Goal: Connect with others: Connect with others

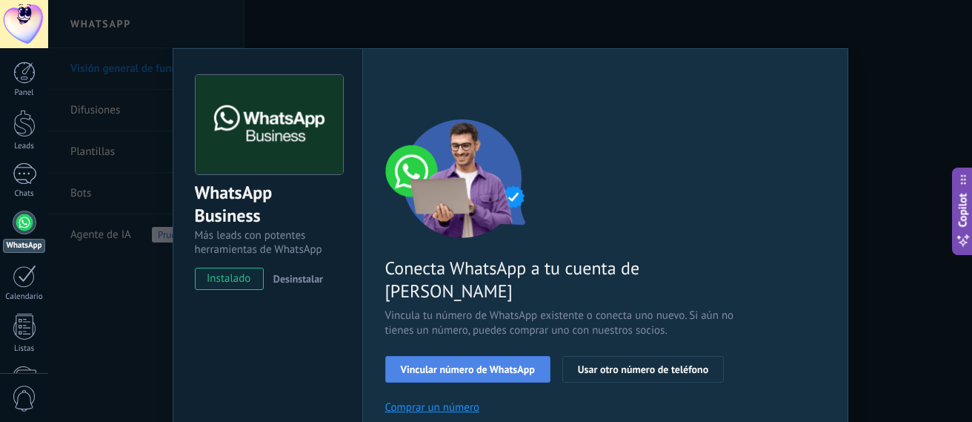
click at [494, 364] on span "Vincular número de WhatsApp" at bounding box center [468, 369] width 134 height 10
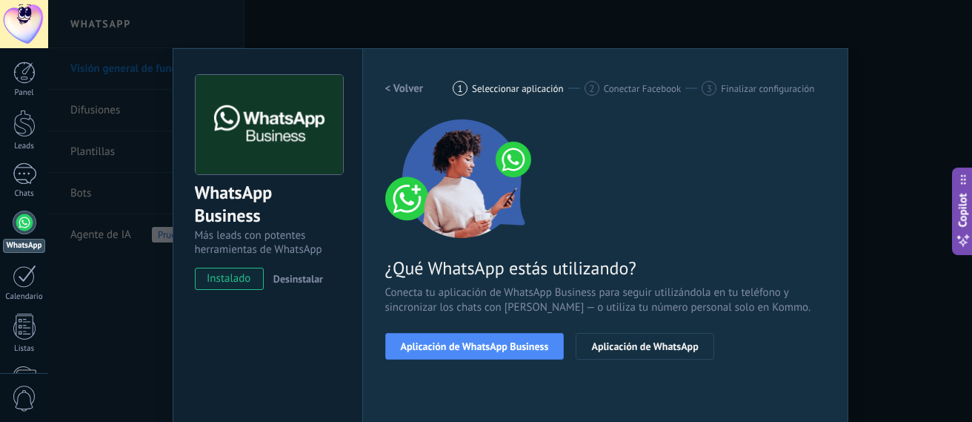
click at [494, 350] on span "Aplicación de WhatsApp Business" at bounding box center [475, 346] width 148 height 10
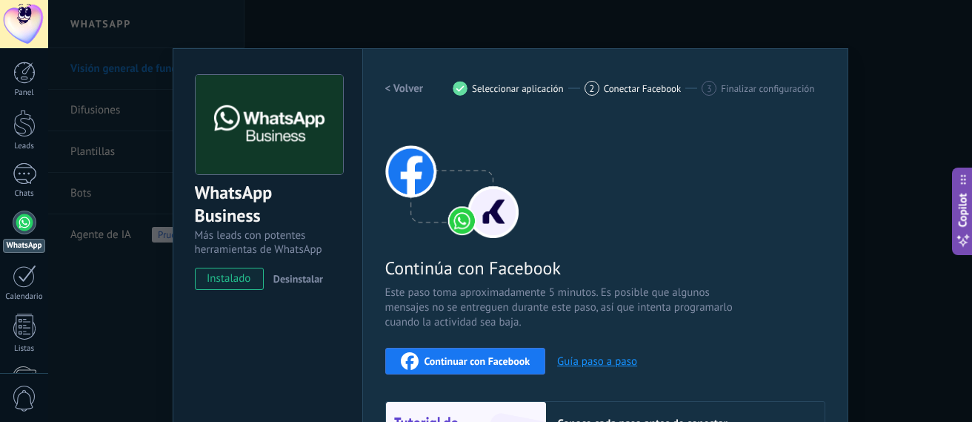
click at [486, 363] on span "Continuar con Facebook" at bounding box center [478, 361] width 106 height 10
click at [473, 362] on span "Continuar con Facebook" at bounding box center [478, 361] width 106 height 10
click at [528, 361] on button "Continuar con Facebook" at bounding box center [465, 361] width 161 height 27
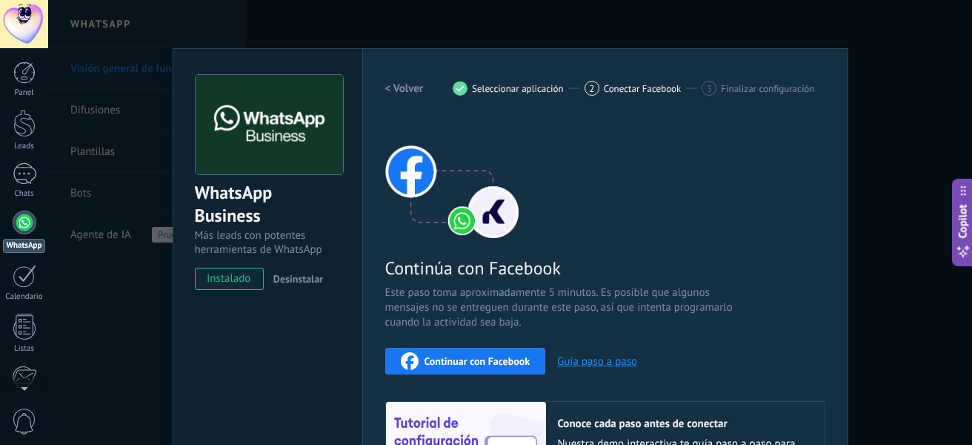
click at [491, 356] on span "Continuar con Facebook" at bounding box center [478, 361] width 106 height 10
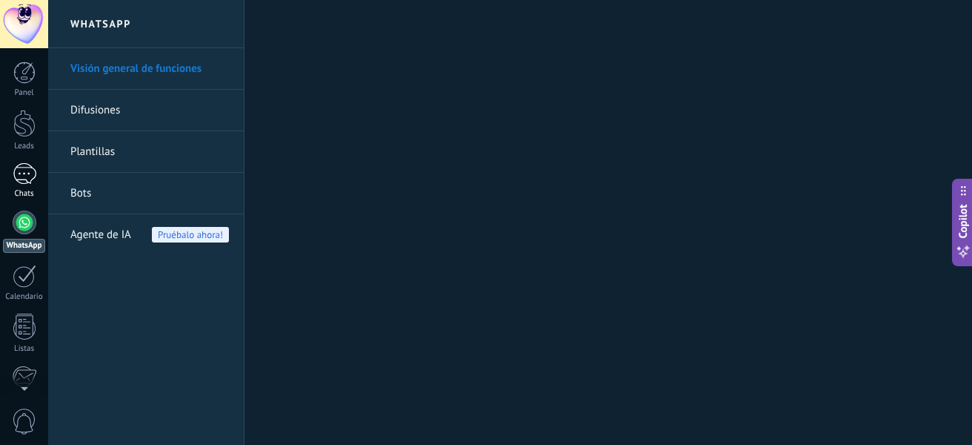
click at [13, 172] on div at bounding box center [25, 173] width 24 height 21
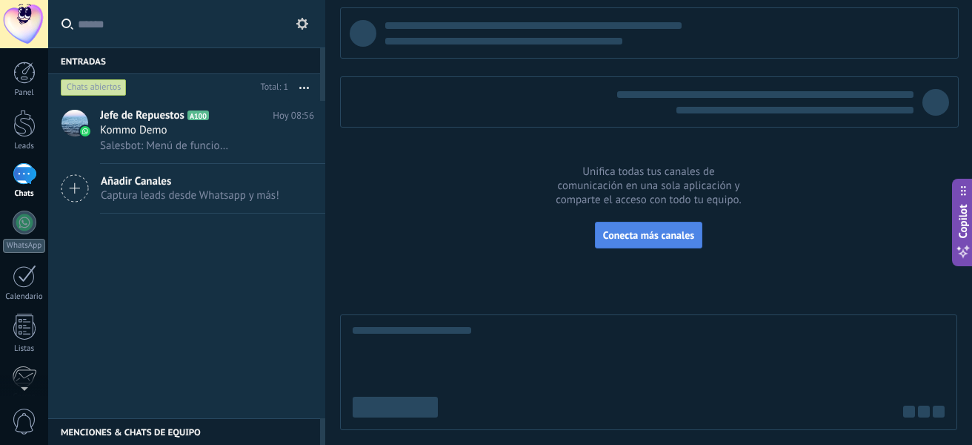
click at [625, 231] on span "Conecta más canales" at bounding box center [648, 234] width 91 height 13
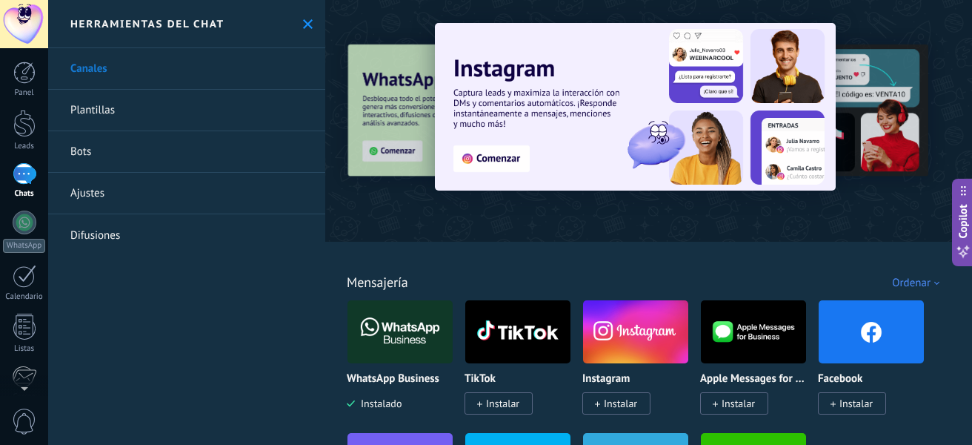
drag, startPoint x: 804, startPoint y: 87, endPoint x: 644, endPoint y: 82, distance: 160.2
click at [644, 82] on div at bounding box center [648, 116] width 647 height 213
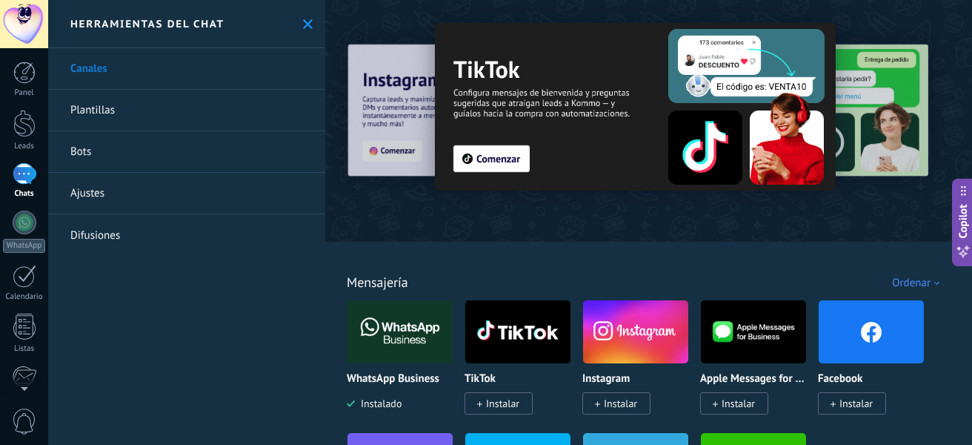
click at [119, 105] on link "Plantillas" at bounding box center [186, 110] width 277 height 41
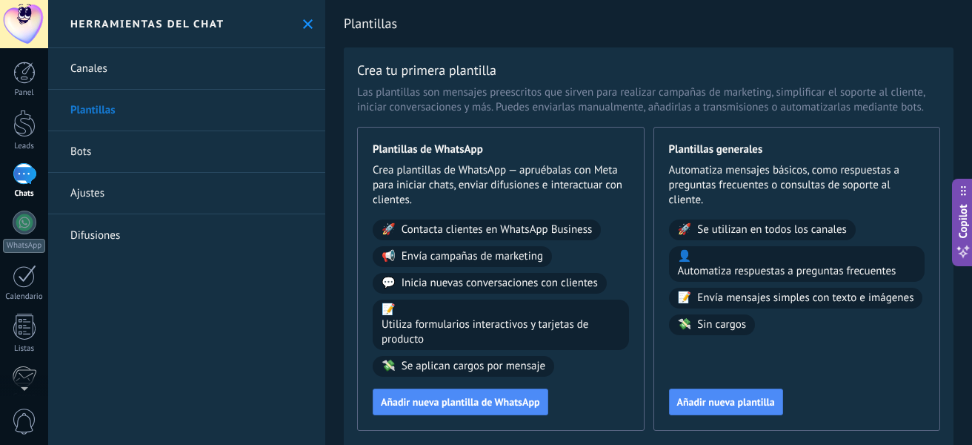
click at [445, 256] on span "Envía campañas de marketing" at bounding box center [473, 256] width 142 height 15
click at [30, 35] on div at bounding box center [24, 24] width 48 height 48
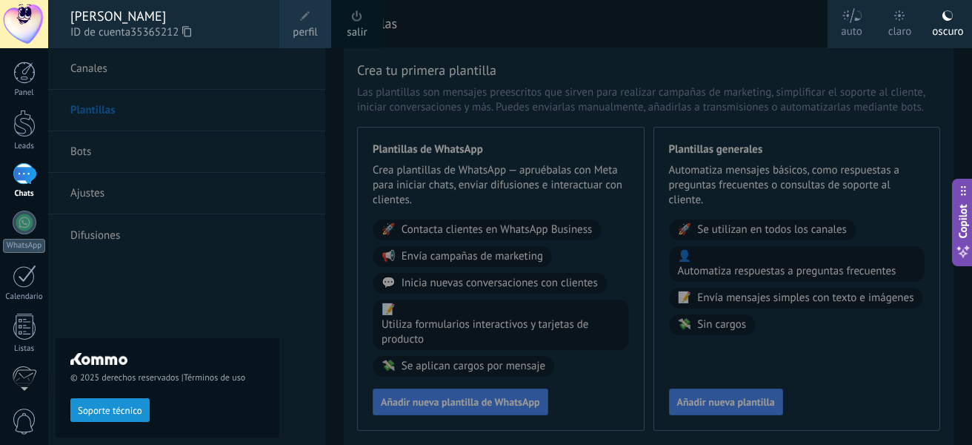
click at [30, 35] on div at bounding box center [24, 24] width 48 height 48
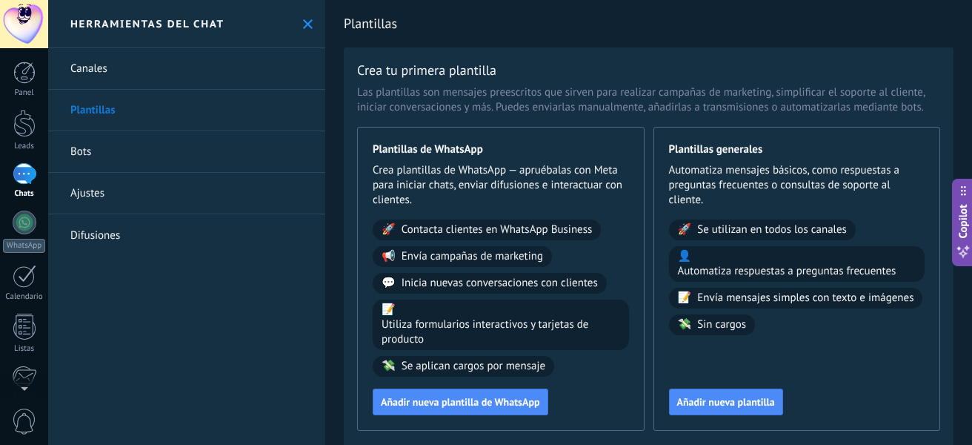
click at [302, 22] on button at bounding box center [308, 24] width 13 height 13
